Goal: Information Seeking & Learning: Learn about a topic

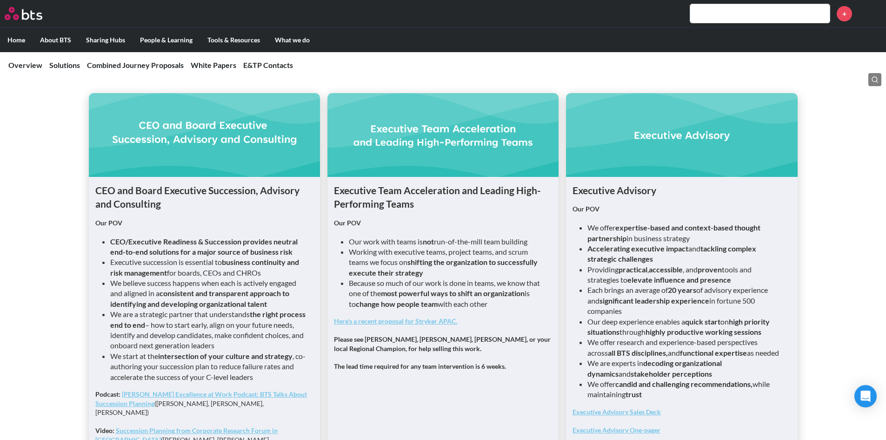
scroll to position [604, 0]
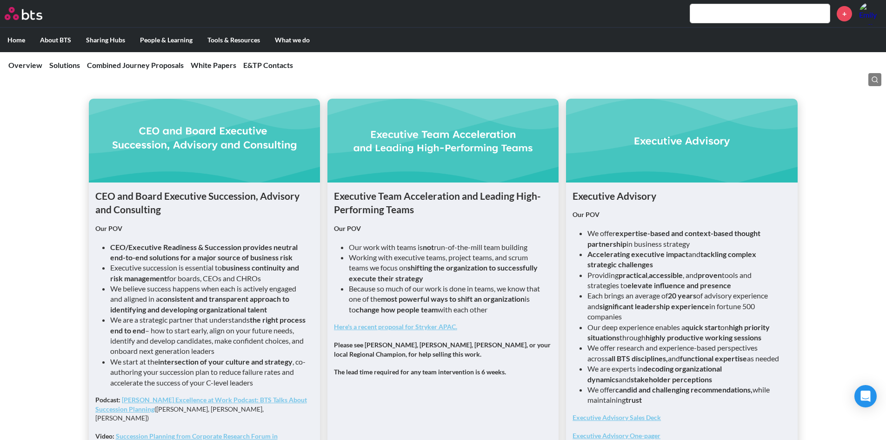
click at [410, 139] on figure at bounding box center [442, 141] width 231 height 84
click at [481, 152] on figure at bounding box center [442, 141] width 231 height 84
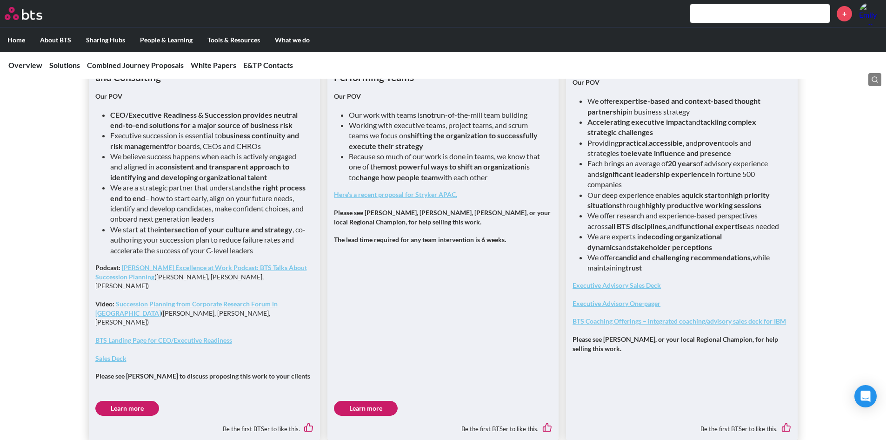
scroll to position [790, 0]
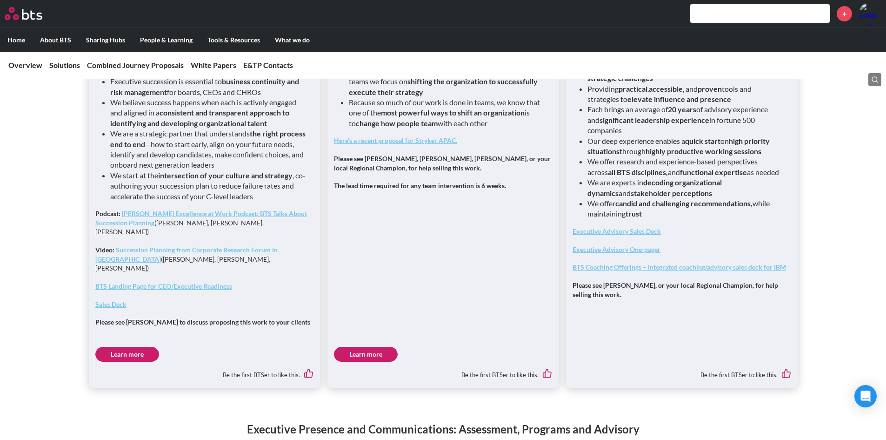
click at [349, 347] on link "Learn more" at bounding box center [366, 354] width 64 height 15
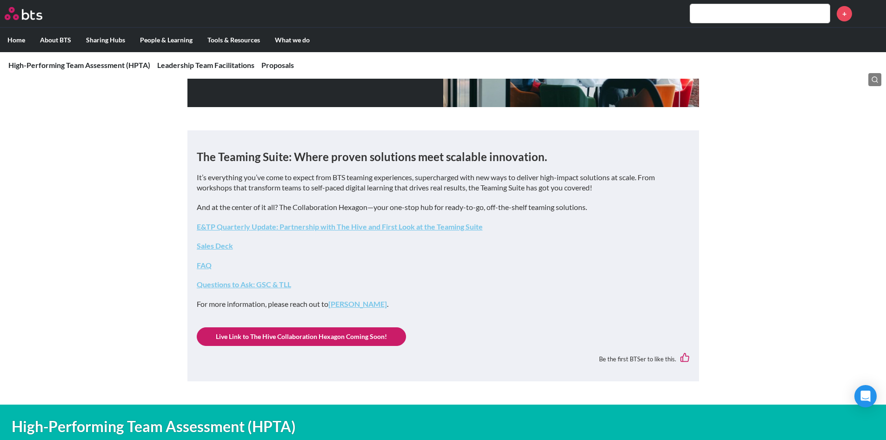
scroll to position [142, 0]
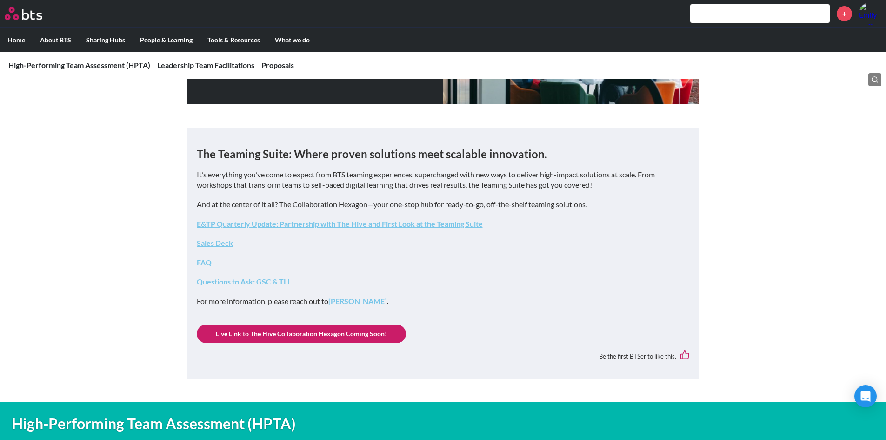
click at [226, 245] on link "Sales Deck" at bounding box center [215, 242] width 36 height 9
